Goal: Task Accomplishment & Management: Use online tool/utility

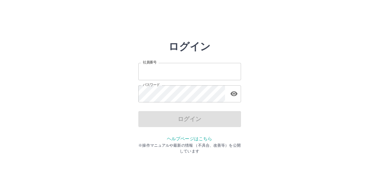
type input "*******"
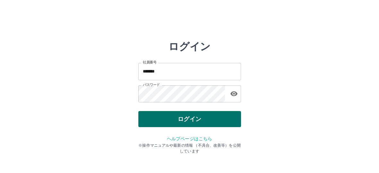
click at [163, 120] on div "ログイン" at bounding box center [189, 119] width 103 height 16
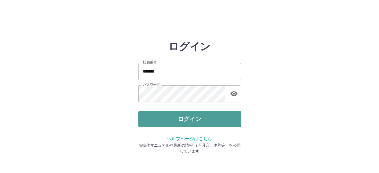
click at [163, 120] on button "ログイン" at bounding box center [189, 119] width 103 height 16
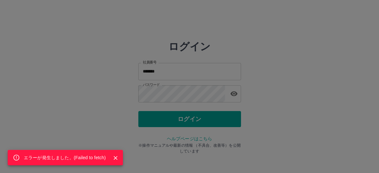
click at [273, 86] on div "エラーが発生しました。( Failed to fetch )" at bounding box center [189, 86] width 379 height 173
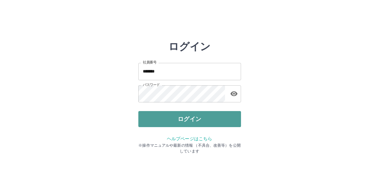
click at [213, 113] on button "ログイン" at bounding box center [189, 119] width 103 height 16
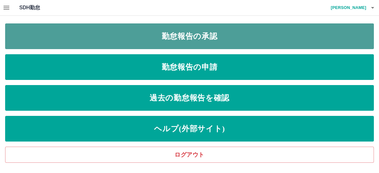
click at [219, 42] on link "勤怠報告の承認" at bounding box center [189, 36] width 368 height 26
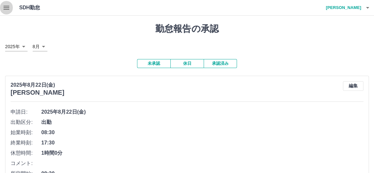
click at [10, 10] on icon "button" at bounding box center [7, 8] width 8 height 8
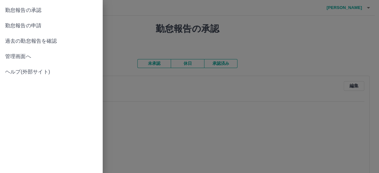
click at [16, 58] on span "管理画面へ" at bounding box center [51, 57] width 92 height 8
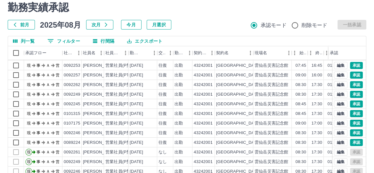
scroll to position [28, 0]
